Goal: Information Seeking & Learning: Learn about a topic

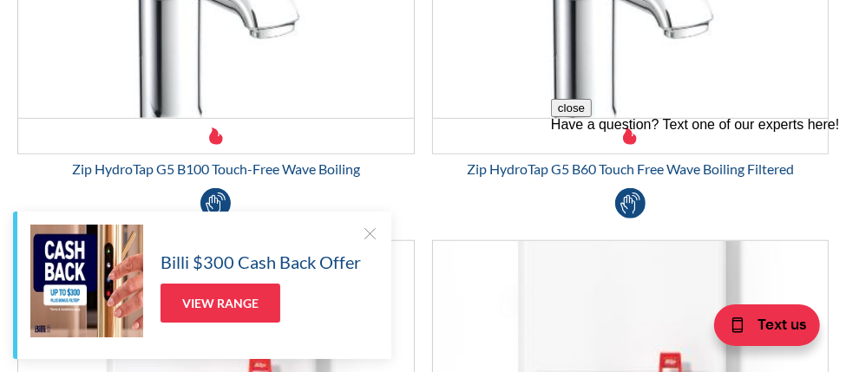
scroll to position [781, 0]
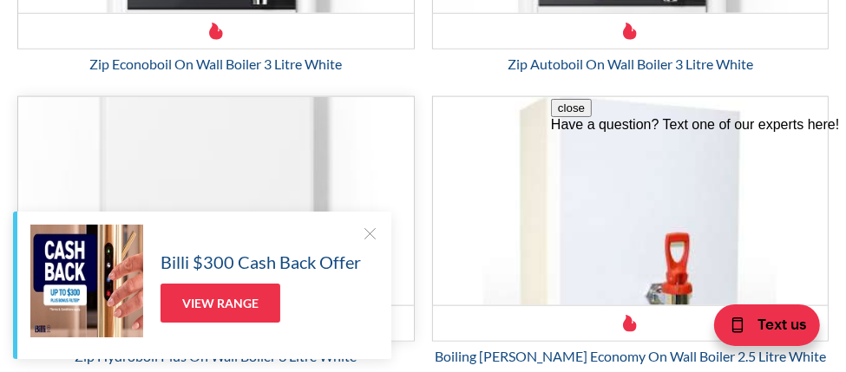
click at [40, 169] on img "Email Form 3" at bounding box center [215, 201] width 395 height 208
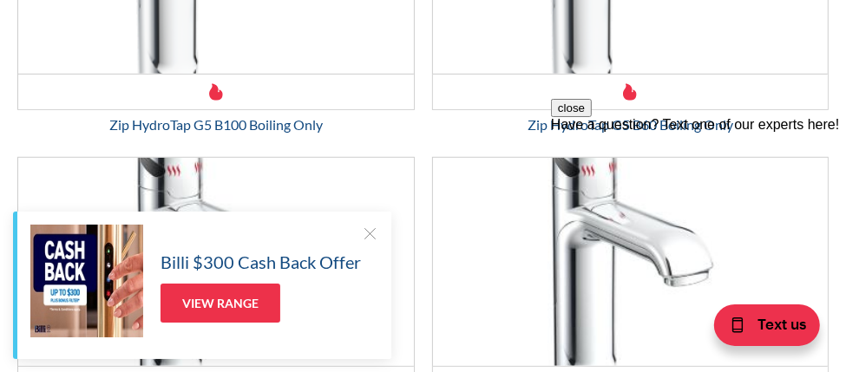
scroll to position [533, 0]
click at [116, 126] on div "Zip HydroTap G5 B100 Boiling Only" at bounding box center [215, 124] width 397 height 21
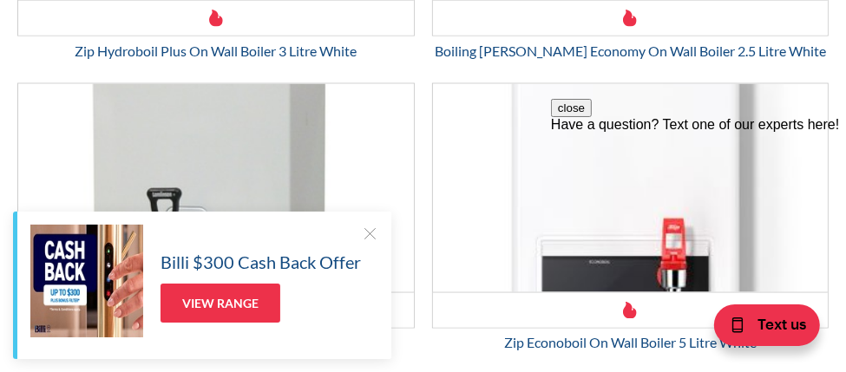
scroll to position [1523, 0]
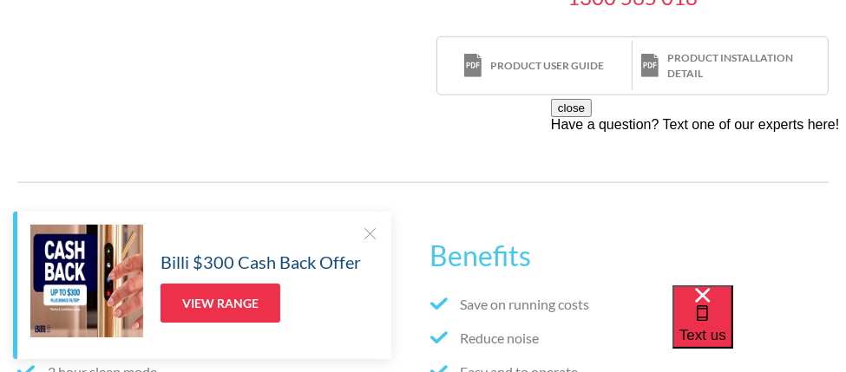
scroll to position [960, 0]
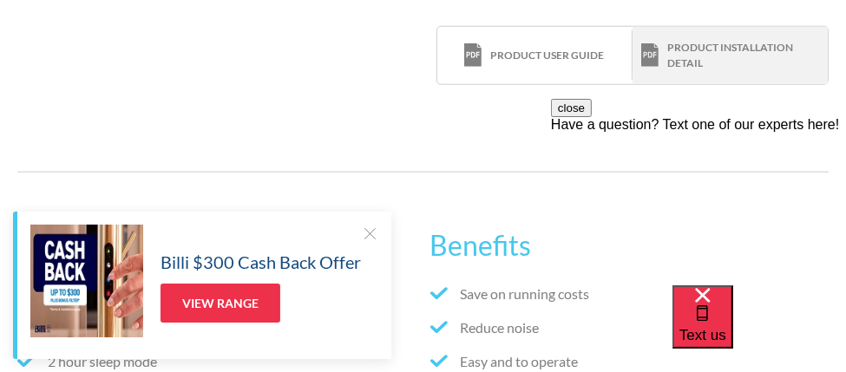
click at [741, 45] on div "Product installation detail" at bounding box center [743, 55] width 152 height 31
